Goal: Obtain resource: Download file/media

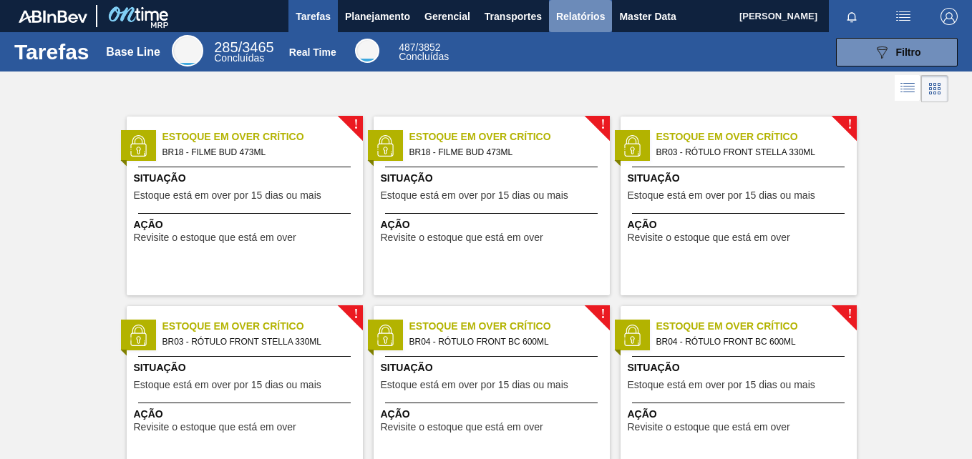
click at [577, 14] on span "Relatórios" at bounding box center [580, 16] width 49 height 17
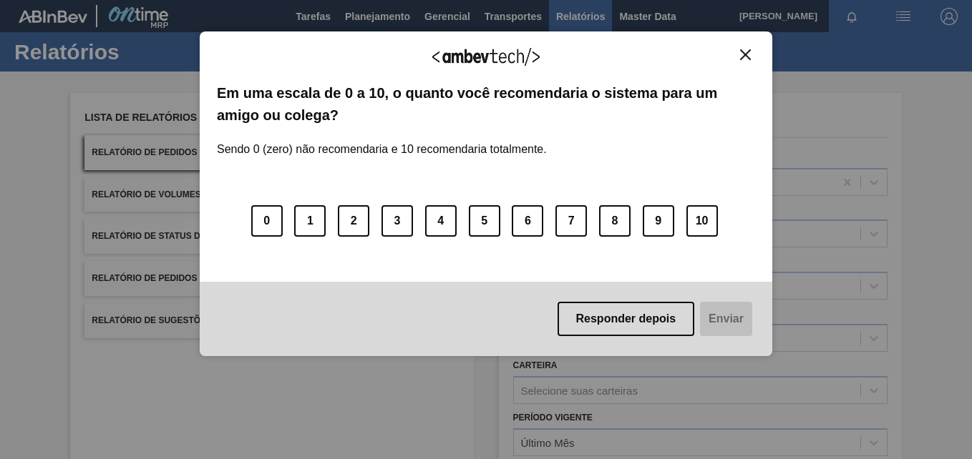
click at [743, 44] on div "Agradecemos seu feedback! Em uma escala de 0 a 10, o quanto você recomendaria o…" at bounding box center [486, 193] width 572 height 325
click at [743, 50] on img "Close" at bounding box center [745, 54] width 11 height 11
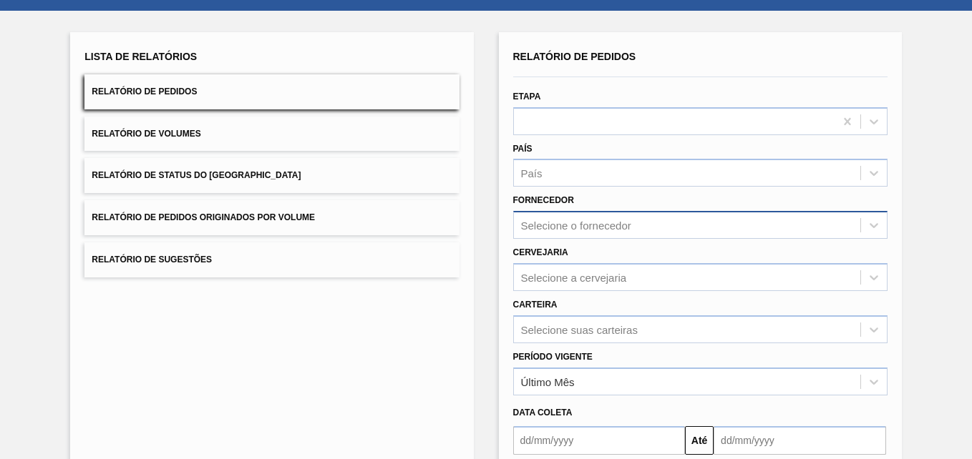
click at [557, 239] on div "Selecione o fornecedor" at bounding box center [700, 225] width 374 height 28
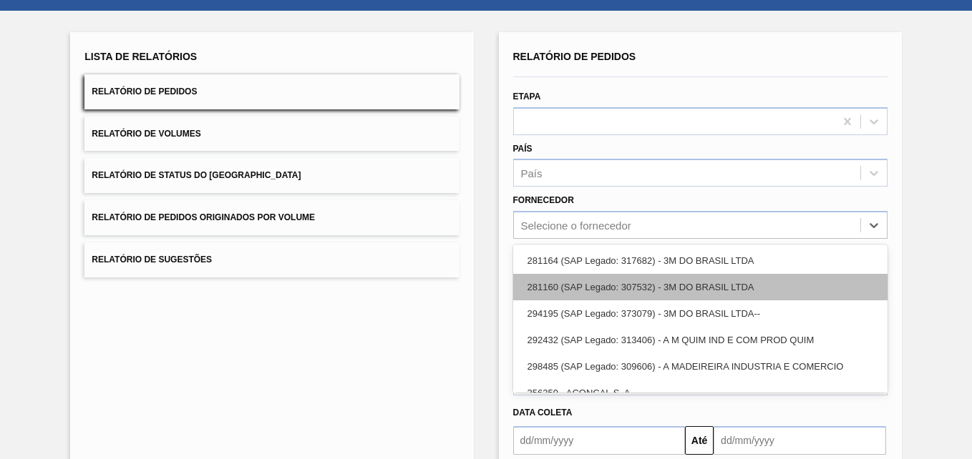
scroll to position [67, 0]
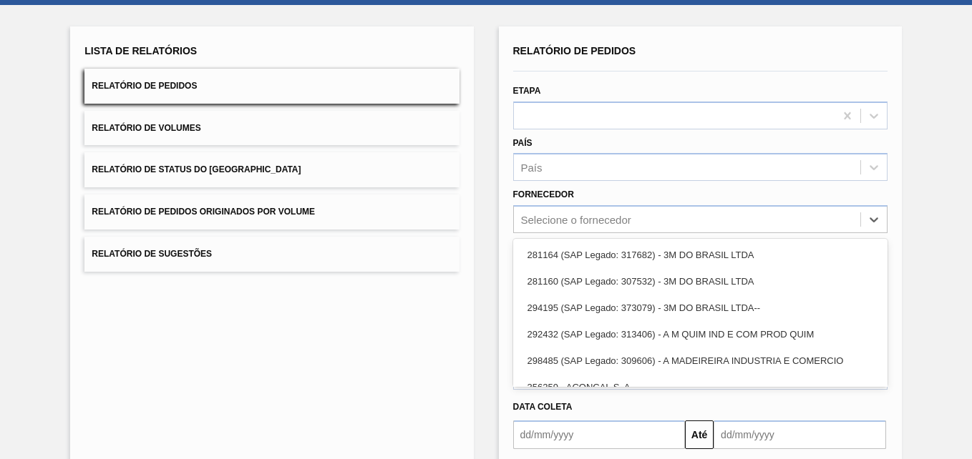
paste input "280304"
type input "280304"
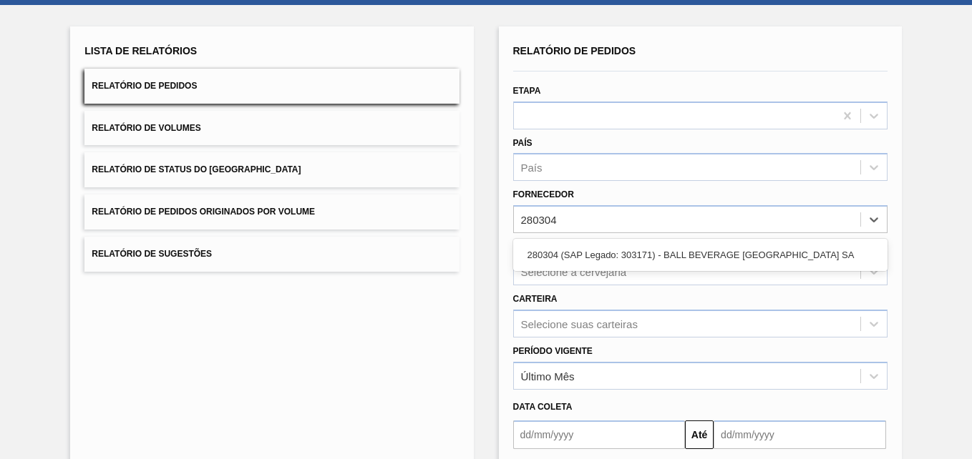
click at [610, 258] on div "280304 (SAP Legado: 303171) - BALL BEVERAGE [GEOGRAPHIC_DATA] SA" at bounding box center [700, 255] width 374 height 26
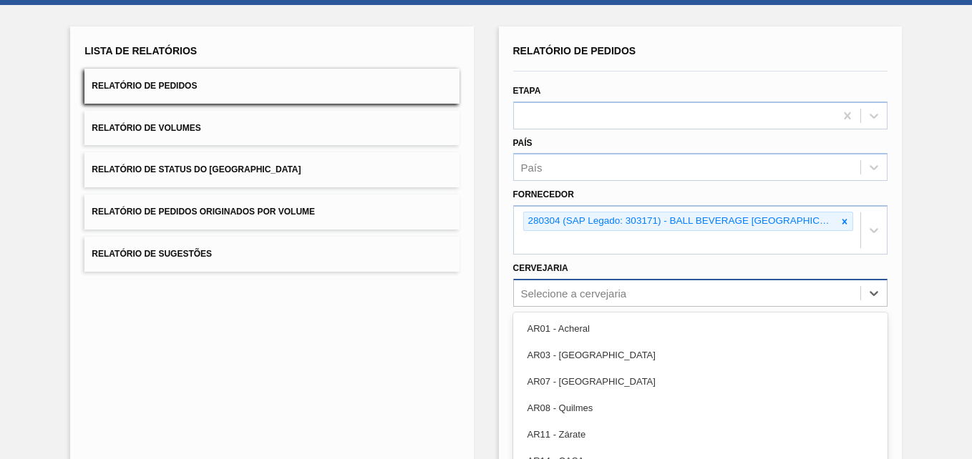
click at [571, 298] on div "option AR07 - [GEOGRAPHIC_DATA] focused, 3 of 92. 92 results available. Use Up …" at bounding box center [700, 293] width 374 height 28
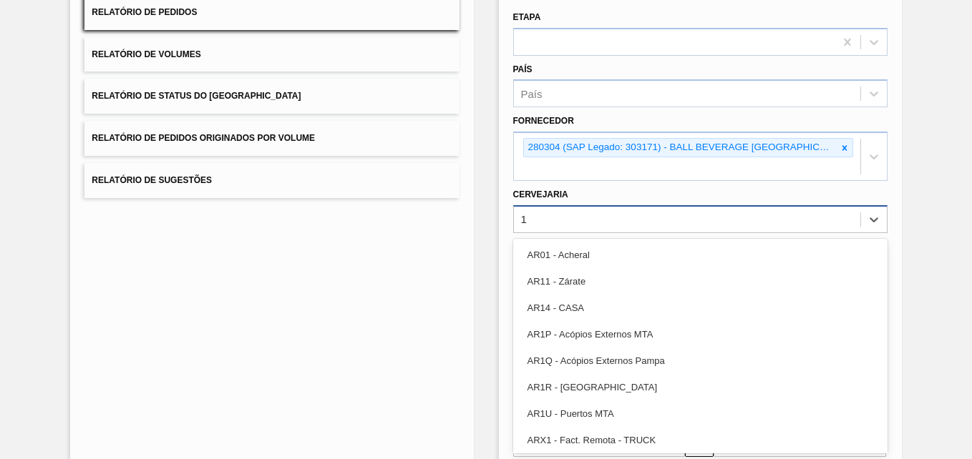
type input "18"
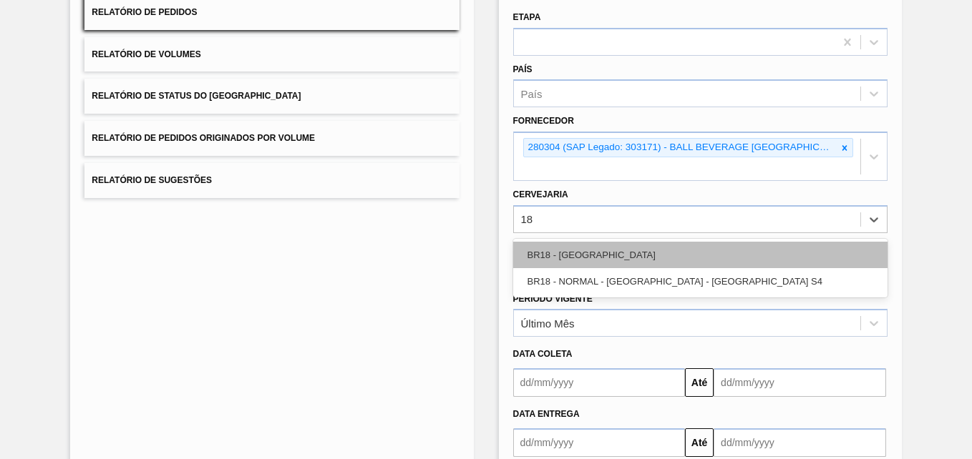
click at [655, 266] on div "BR18 - [GEOGRAPHIC_DATA]" at bounding box center [700, 255] width 374 height 26
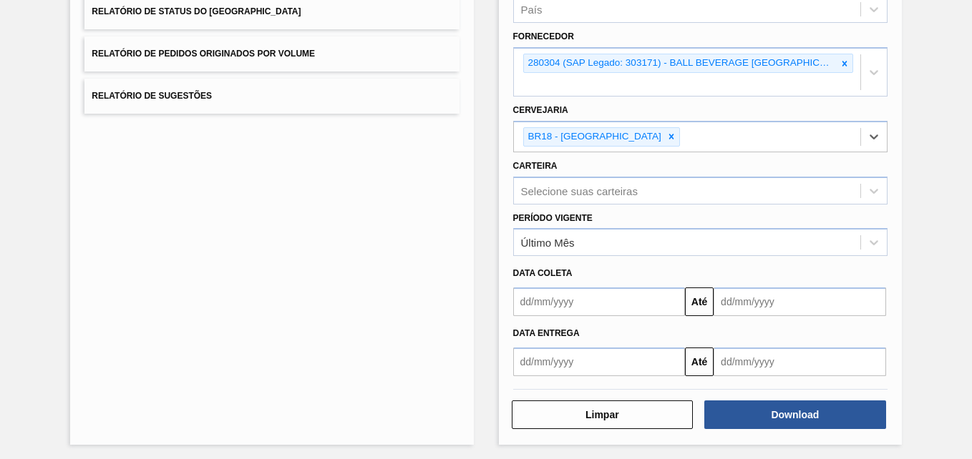
scroll to position [228, 0]
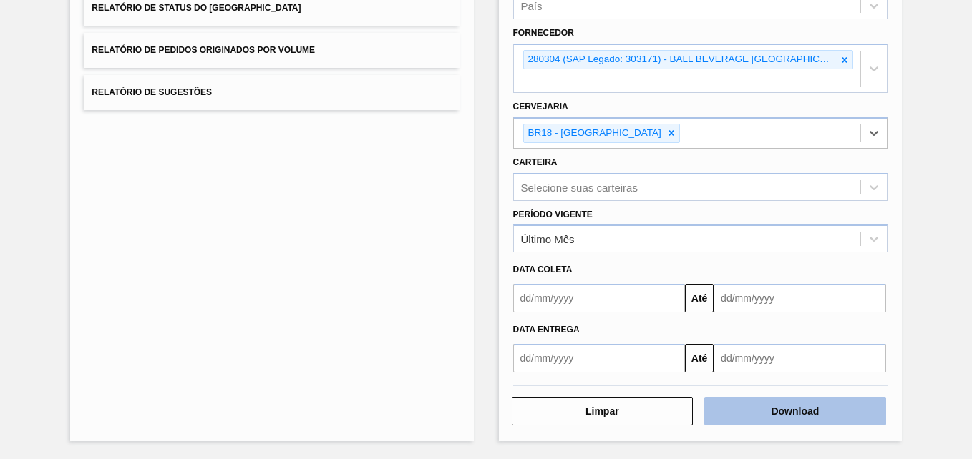
click at [819, 407] on button "Download" at bounding box center [795, 411] width 182 height 29
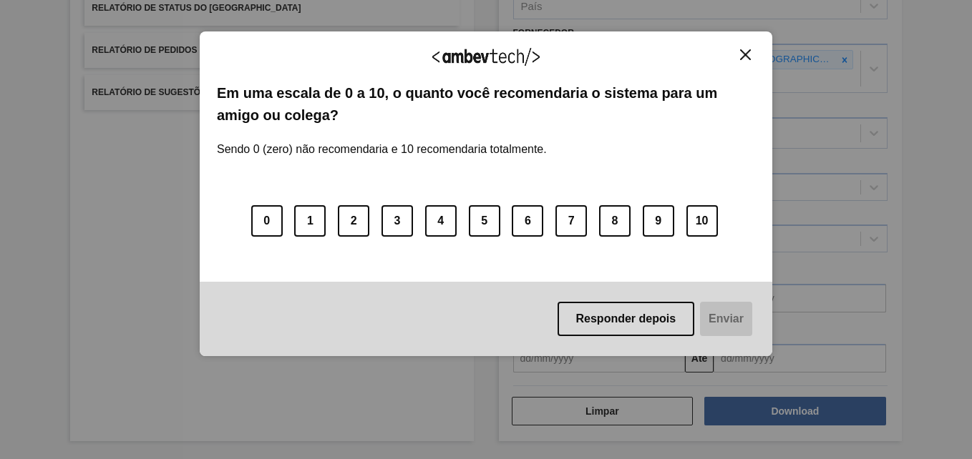
click at [744, 52] on img "Close" at bounding box center [745, 54] width 11 height 11
click at [749, 53] on img "Close" at bounding box center [745, 54] width 11 height 11
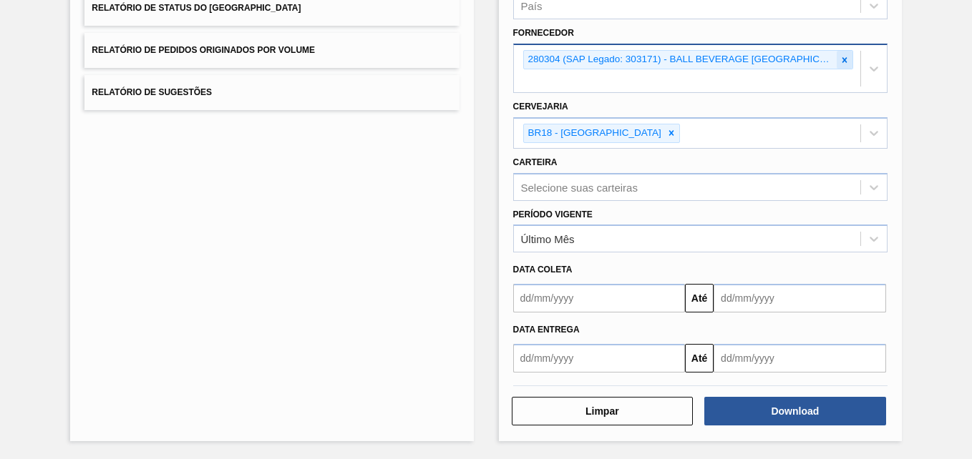
click at [839, 64] on icon at bounding box center [844, 60] width 10 height 10
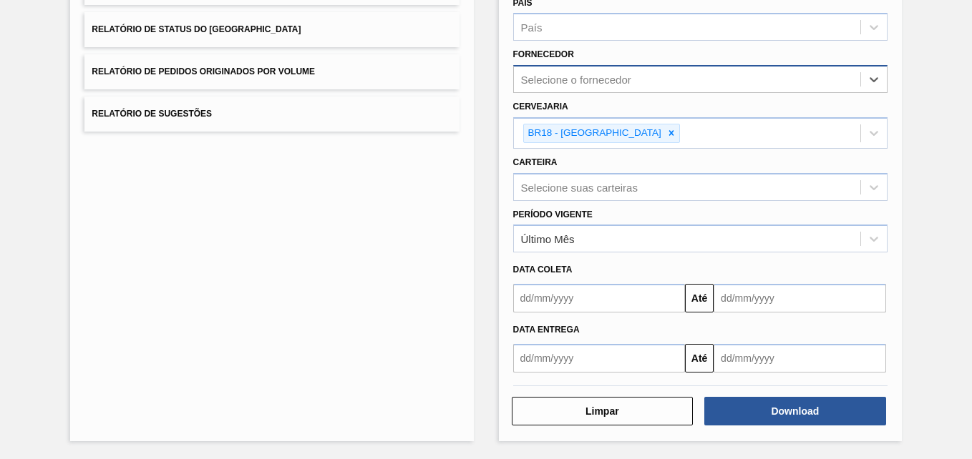
scroll to position [207, 0]
paste input "280304"
type input "280304"
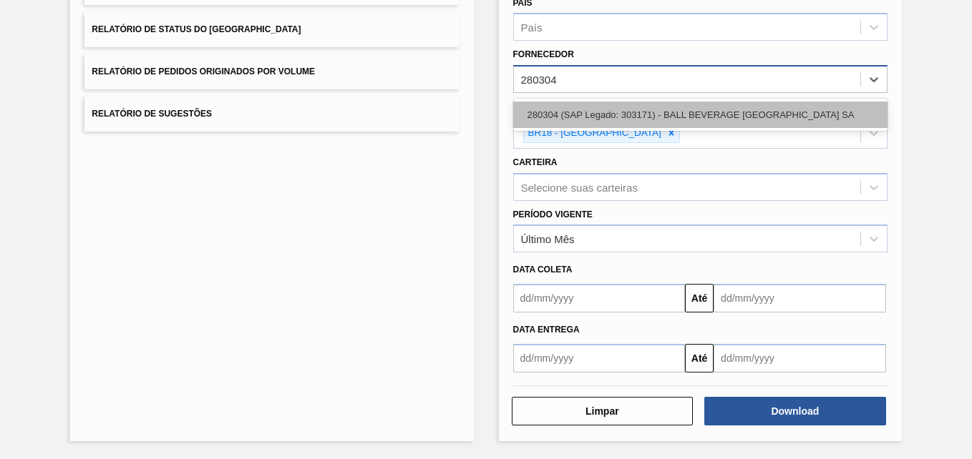
click at [552, 114] on div "280304 (SAP Legado: 303171) - BALL BEVERAGE [GEOGRAPHIC_DATA] SA" at bounding box center [700, 115] width 374 height 26
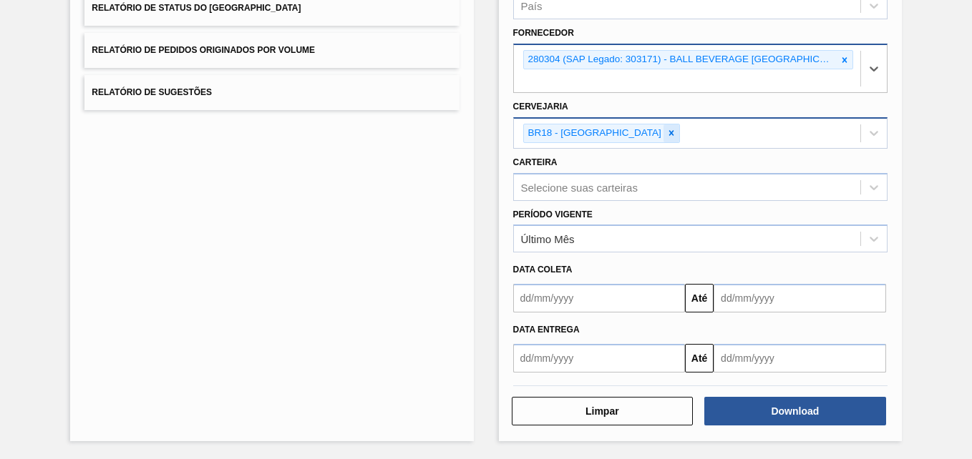
click at [669, 135] on icon at bounding box center [671, 133] width 5 height 5
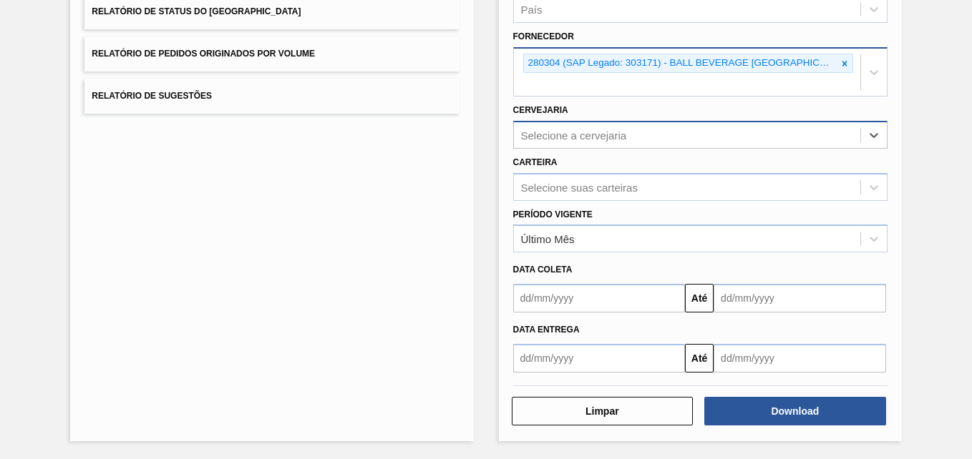
scroll to position [225, 0]
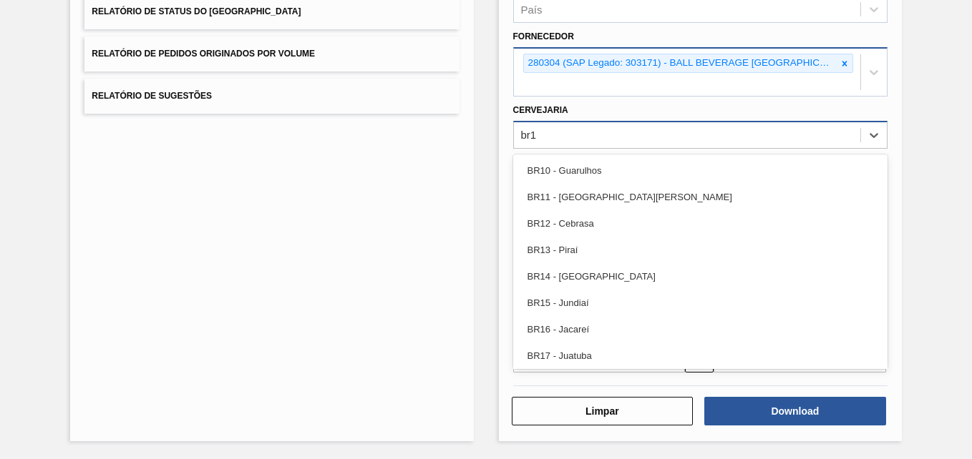
type input "br13"
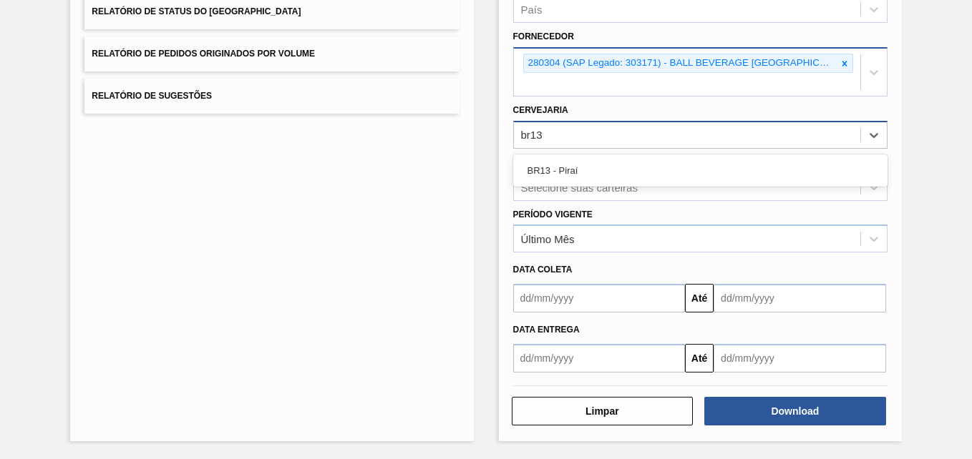
click at [588, 170] on div "BR13 - Piraí" at bounding box center [700, 170] width 374 height 26
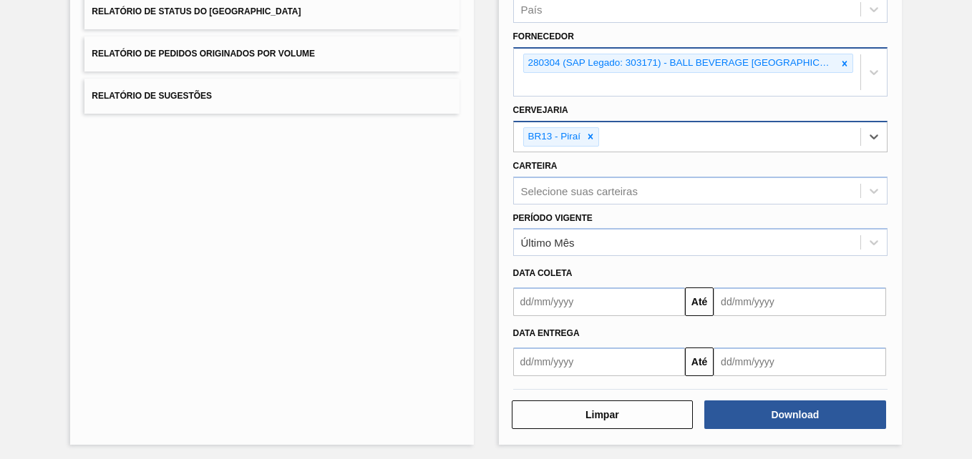
scroll to position [228, 0]
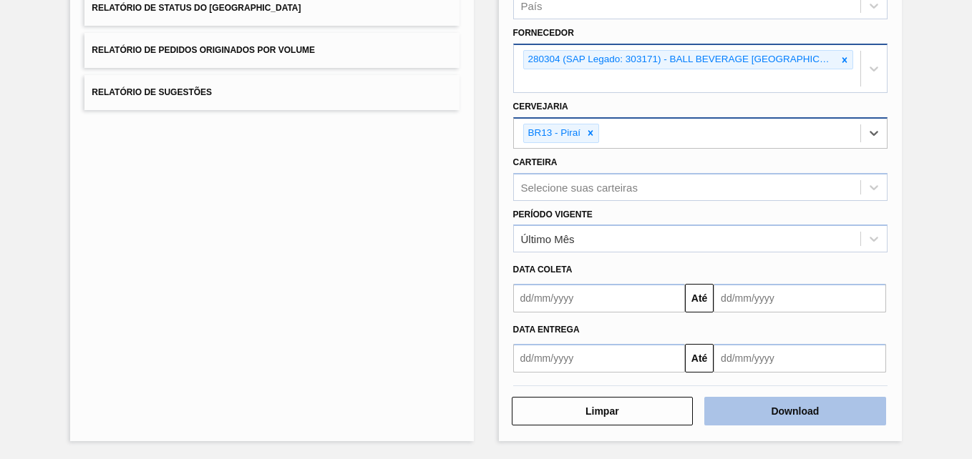
click at [723, 410] on button "Download" at bounding box center [795, 411] width 182 height 29
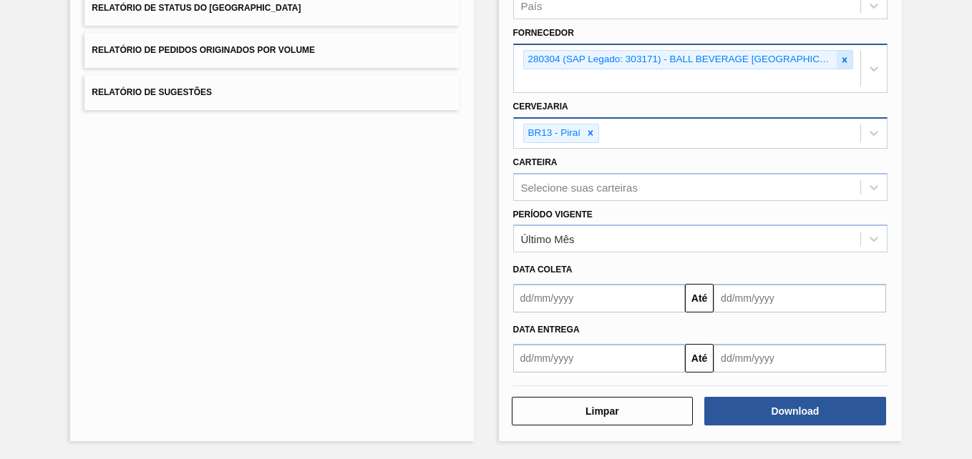
click at [839, 59] on icon at bounding box center [844, 60] width 10 height 10
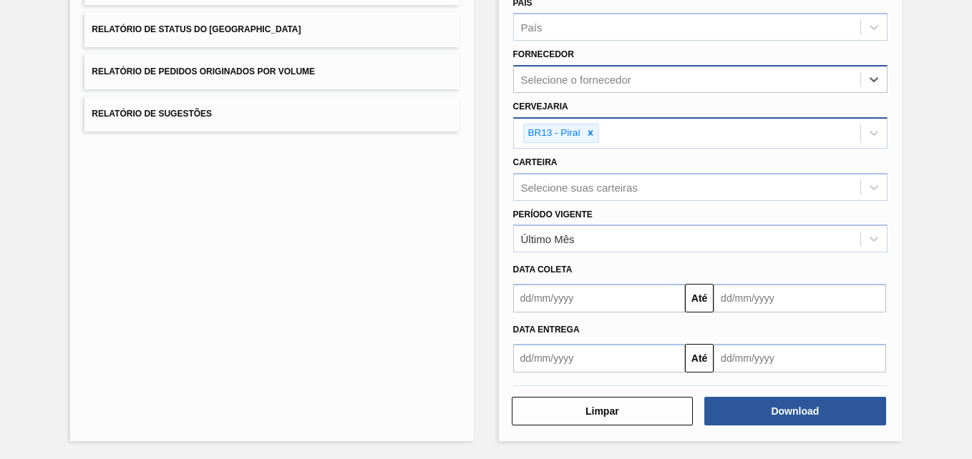
paste input "327858"
type input "327858"
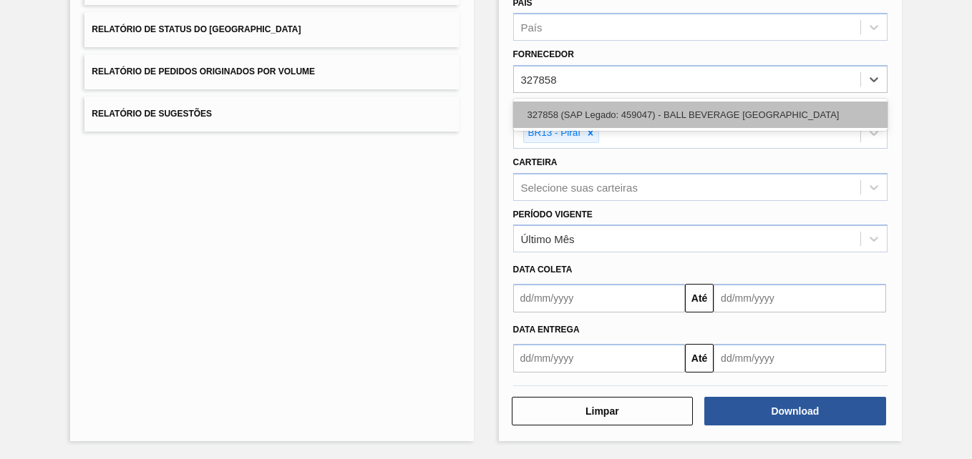
click at [653, 117] on div "327858 (SAP Legado: 459047) - BALL BEVERAGE [GEOGRAPHIC_DATA]" at bounding box center [700, 115] width 374 height 26
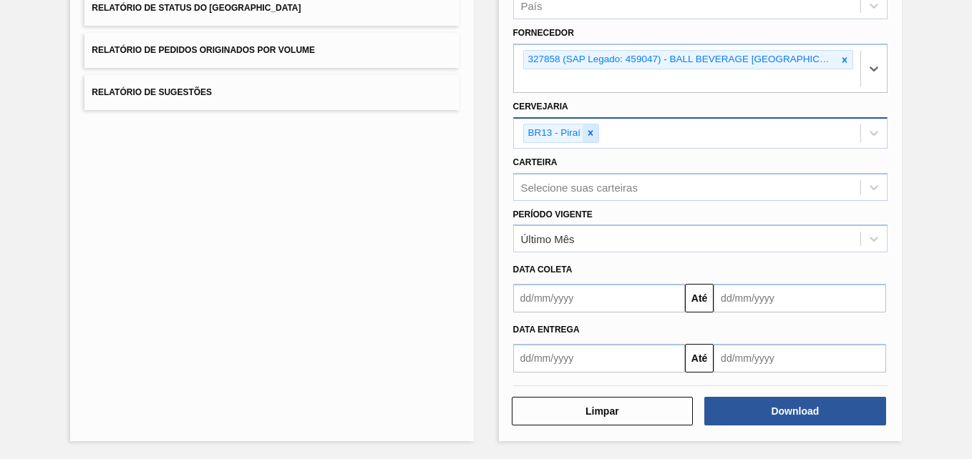
click at [588, 130] on icon at bounding box center [590, 133] width 10 height 10
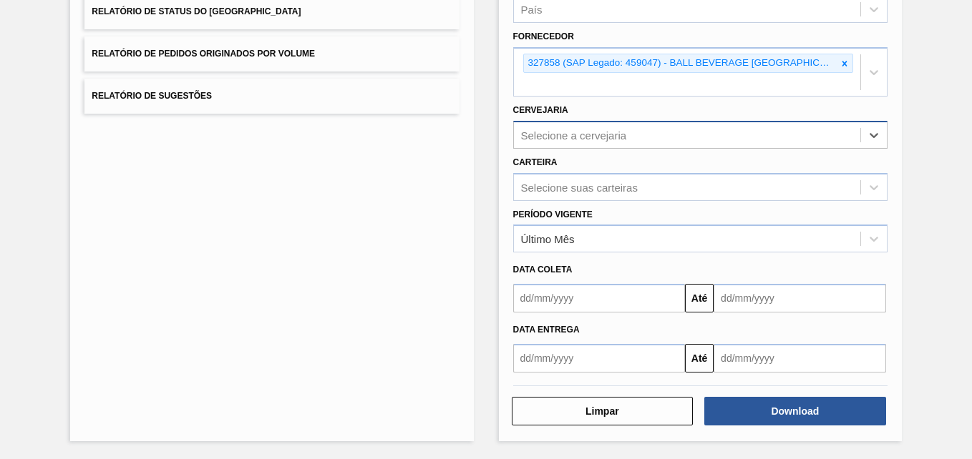
scroll to position [225, 0]
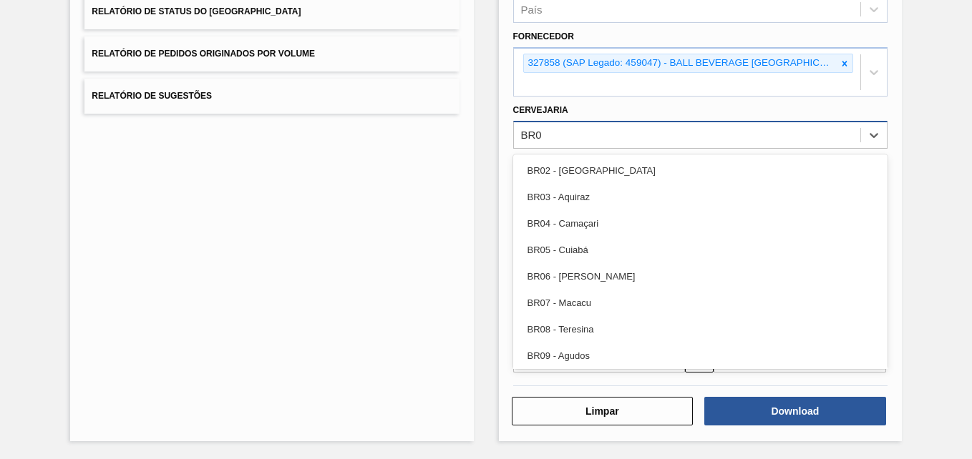
type input "BR09"
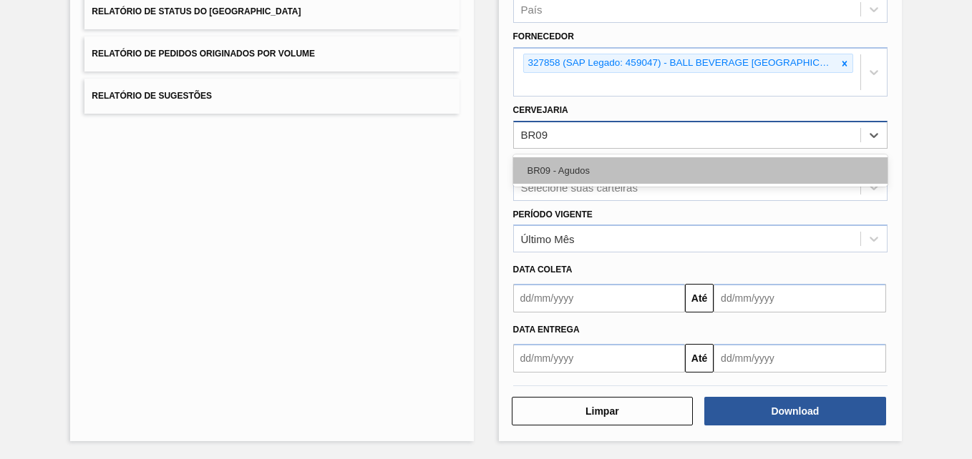
click at [576, 170] on div "BR09 - Agudos" at bounding box center [700, 170] width 374 height 26
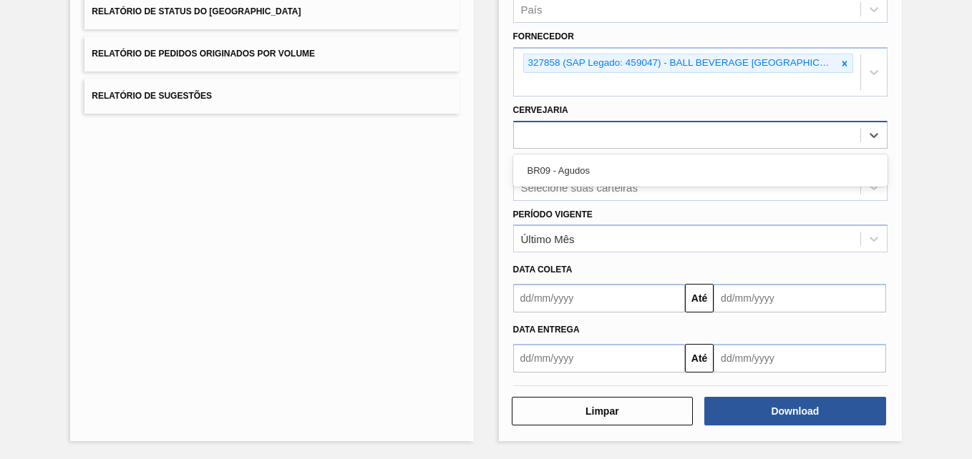
scroll to position [228, 0]
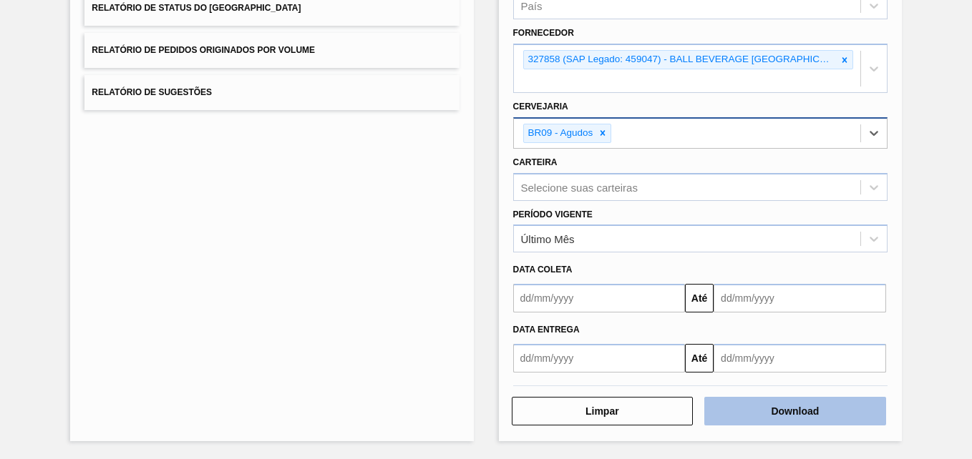
click at [778, 416] on button "Download" at bounding box center [795, 411] width 182 height 29
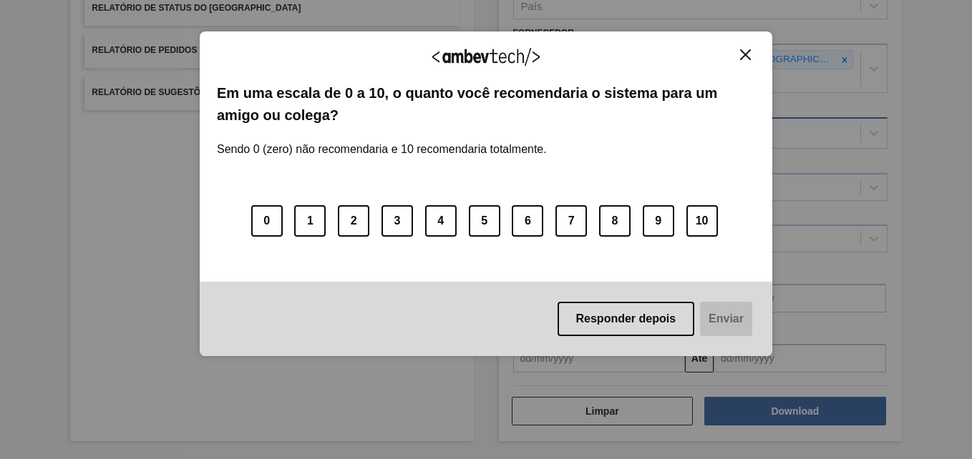
click at [744, 48] on div "Agradecemos seu feedback! Em uma escala de 0 a 10, o quanto você recomendaria o…" at bounding box center [486, 193] width 572 height 325
click at [743, 59] on img "Close" at bounding box center [745, 54] width 11 height 11
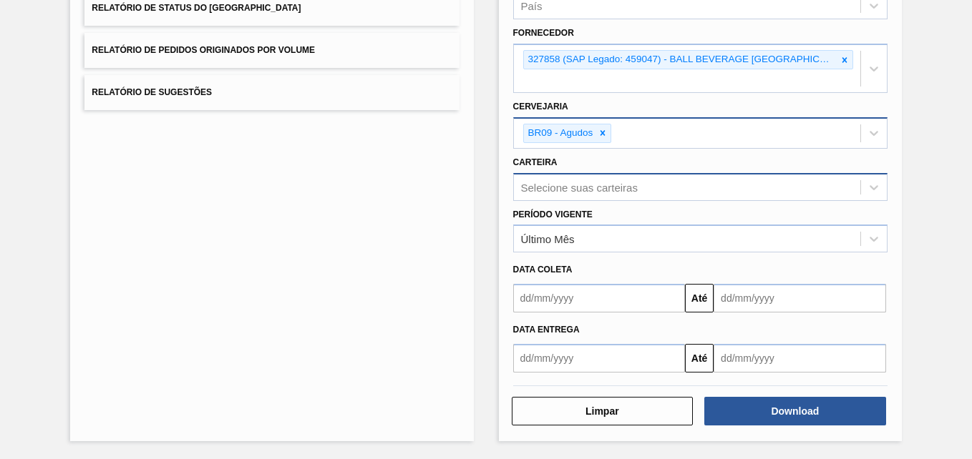
click at [674, 176] on div "Selecione suas carteiras" at bounding box center [700, 187] width 374 height 28
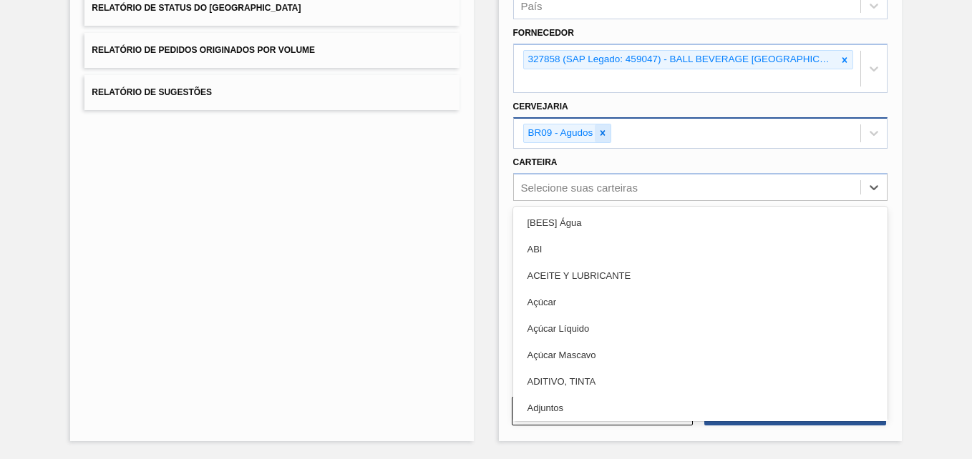
click at [605, 132] on icon at bounding box center [603, 133] width 10 height 10
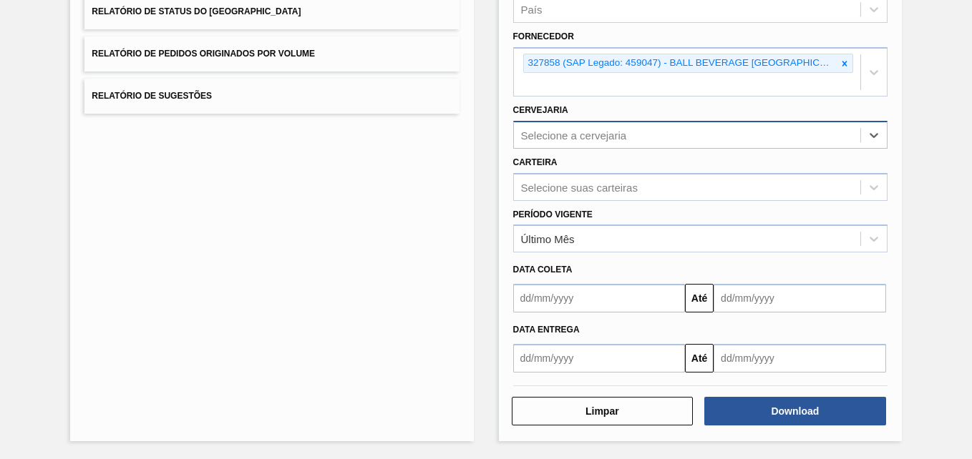
scroll to position [225, 0]
type input "4"
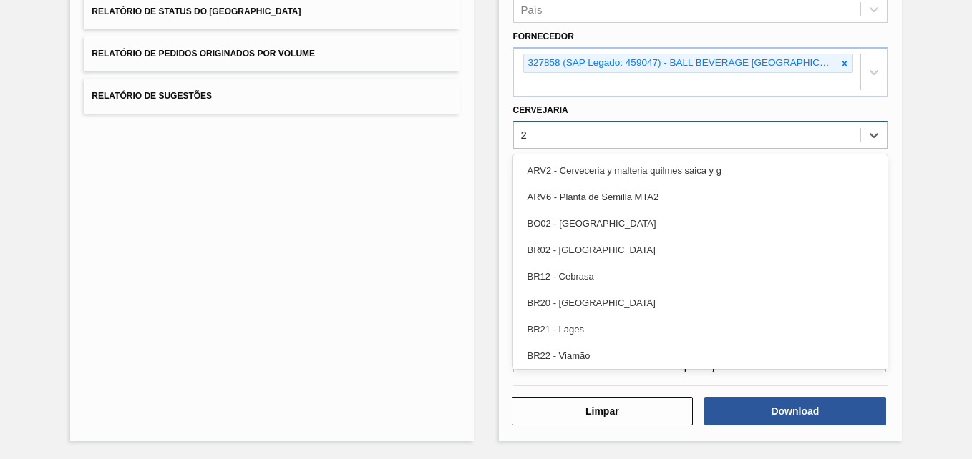
type input "26"
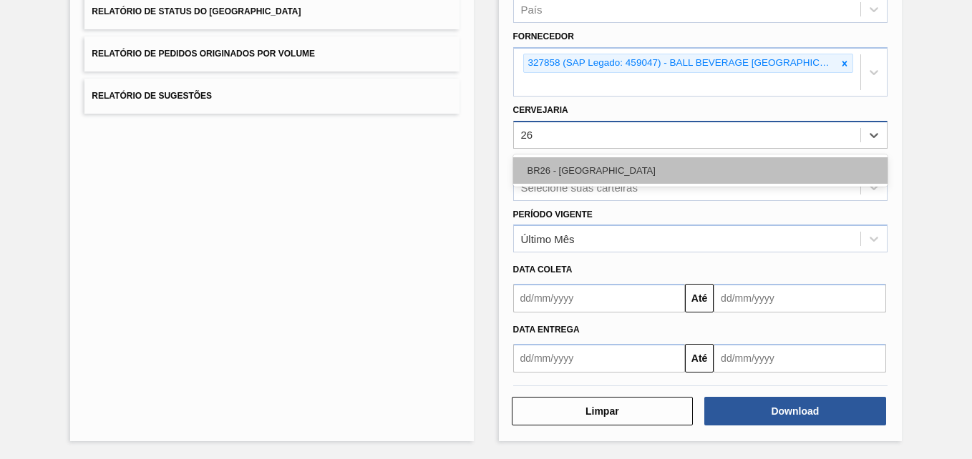
click at [591, 172] on div "BR26 - [GEOGRAPHIC_DATA]" at bounding box center [700, 170] width 374 height 26
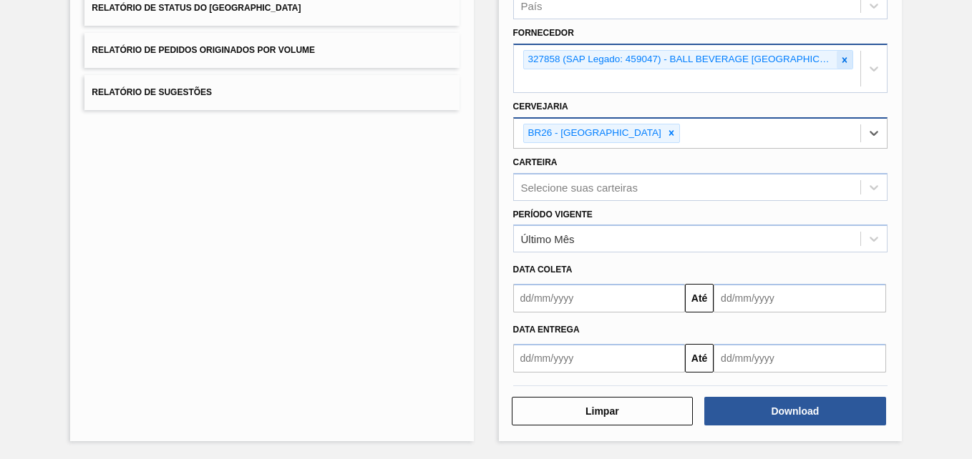
click at [847, 63] on div at bounding box center [845, 60] width 16 height 18
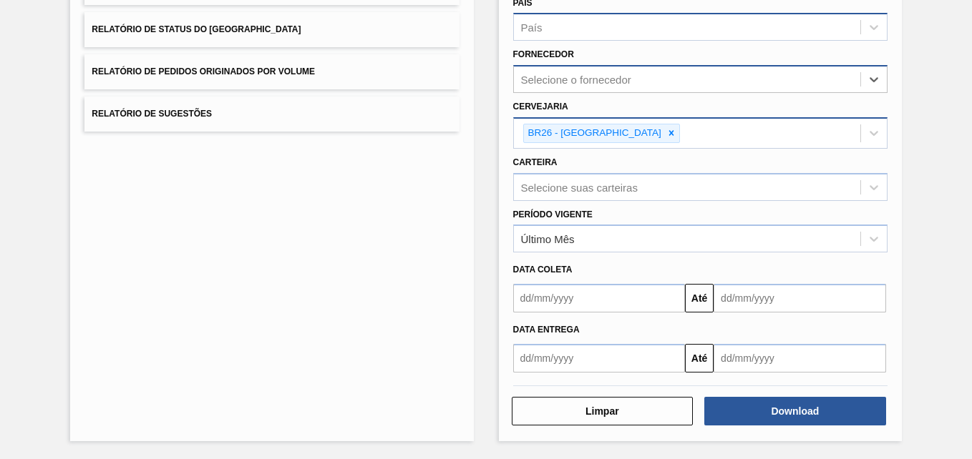
scroll to position [207, 0]
paste input "280304"
type input "280304"
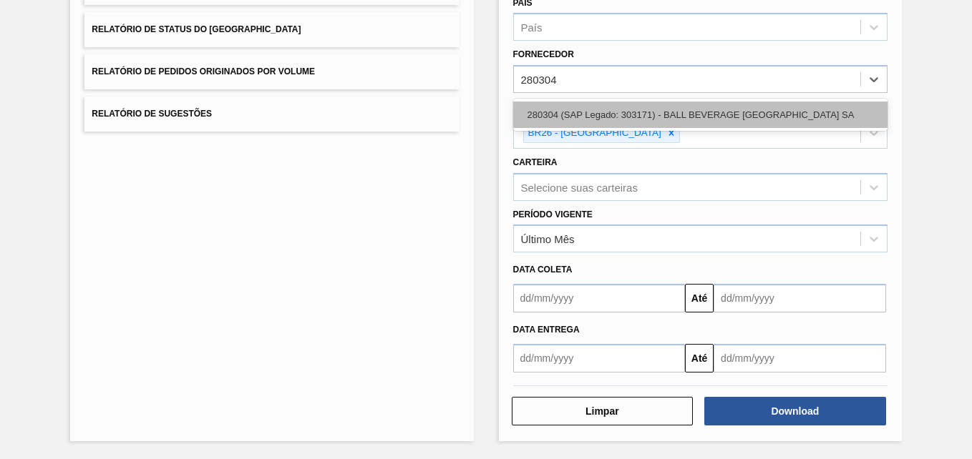
click at [584, 113] on div "280304 (SAP Legado: 303171) - BALL BEVERAGE [GEOGRAPHIC_DATA] SA" at bounding box center [700, 115] width 374 height 26
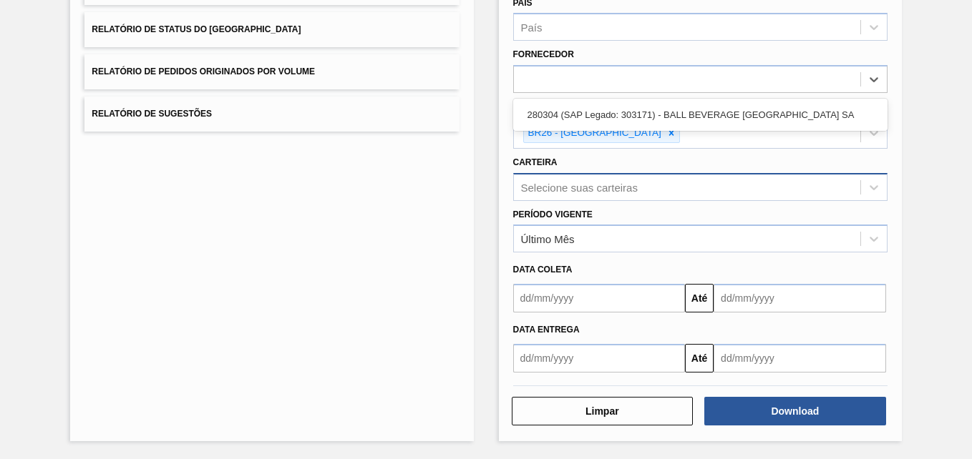
scroll to position [228, 0]
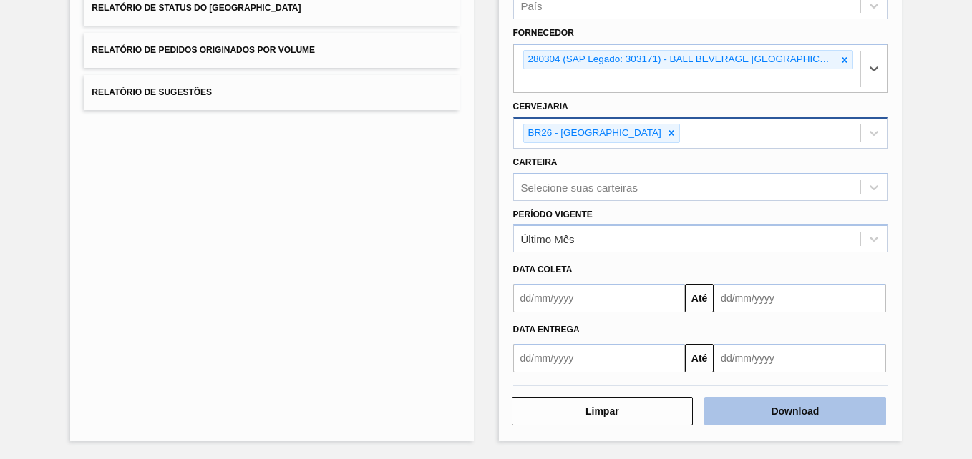
click at [777, 416] on button "Download" at bounding box center [795, 411] width 182 height 29
